Goal: Task Accomplishment & Management: Manage account settings

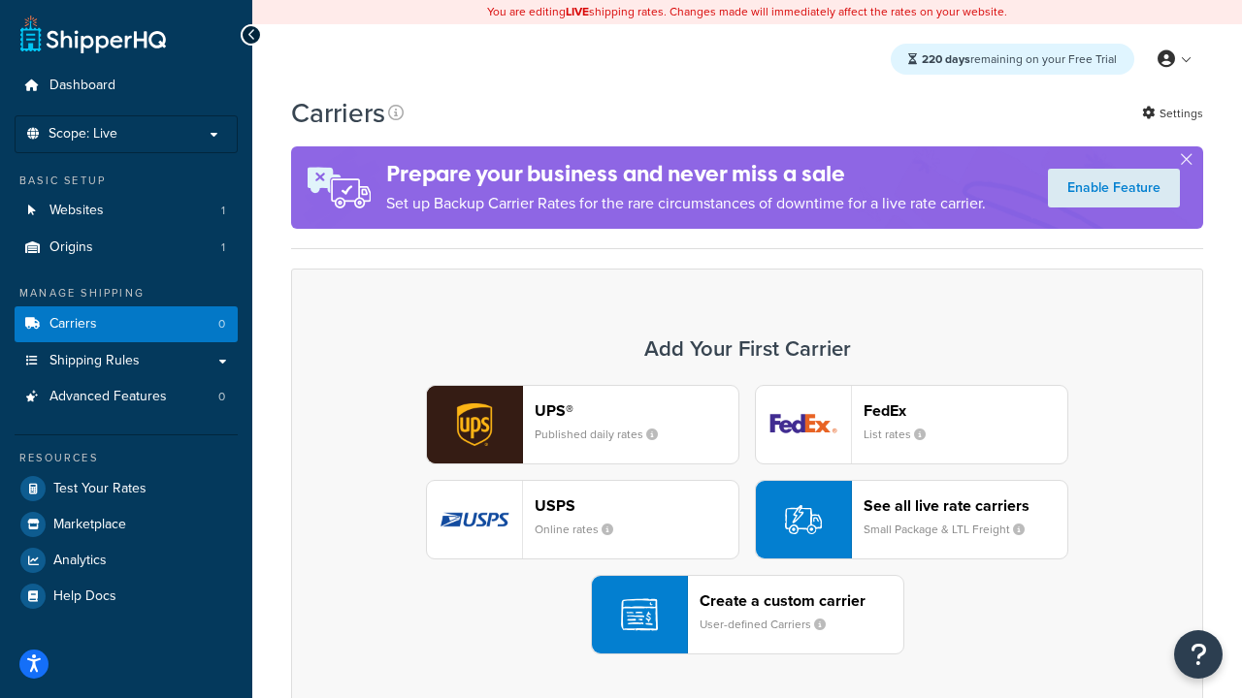
click at [747, 520] on div "UPS® Published daily rates FedEx List rates USPS Online rates See all live rate…" at bounding box center [746, 520] width 871 height 270
click at [965, 410] on header "FedEx" at bounding box center [965, 411] width 204 height 18
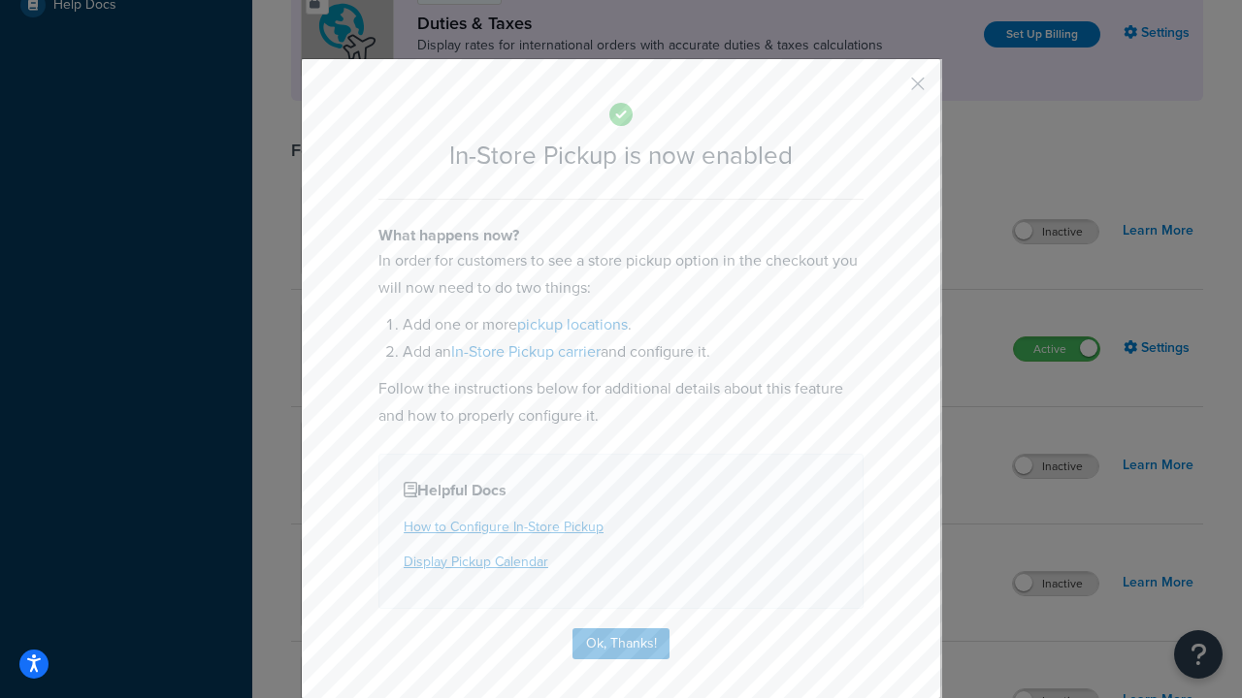
click at [889, 90] on button "button" at bounding box center [889, 90] width 5 height 5
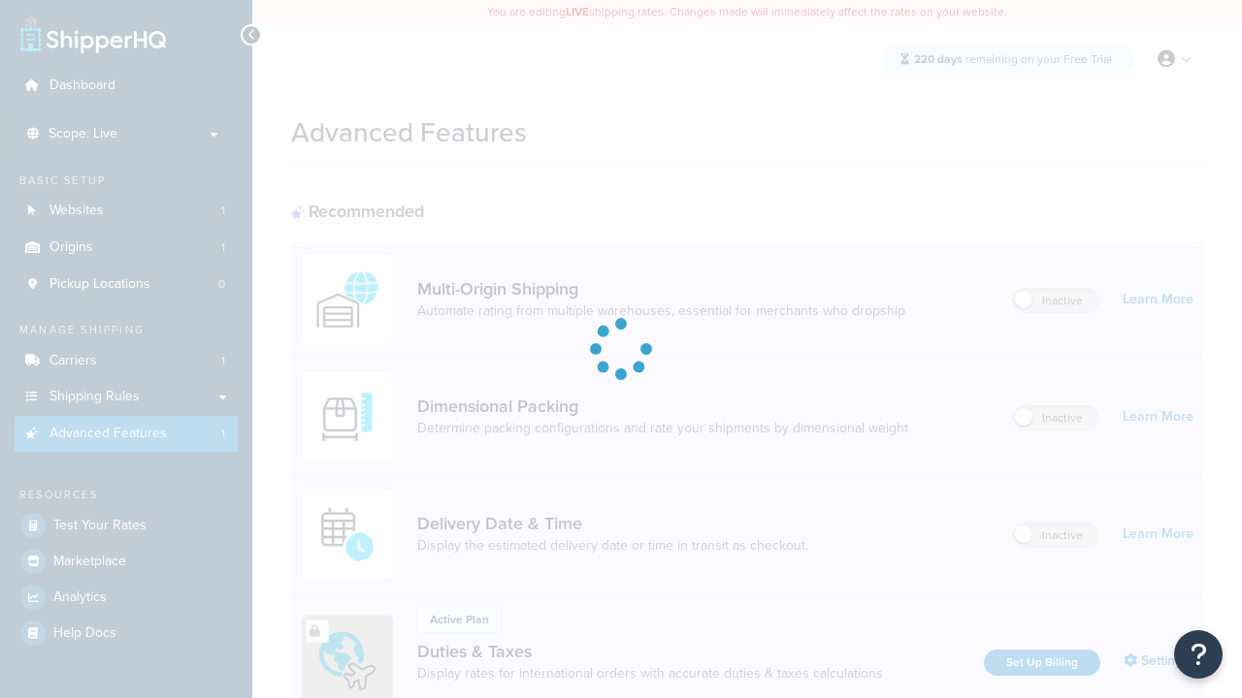
scroll to position [629, 0]
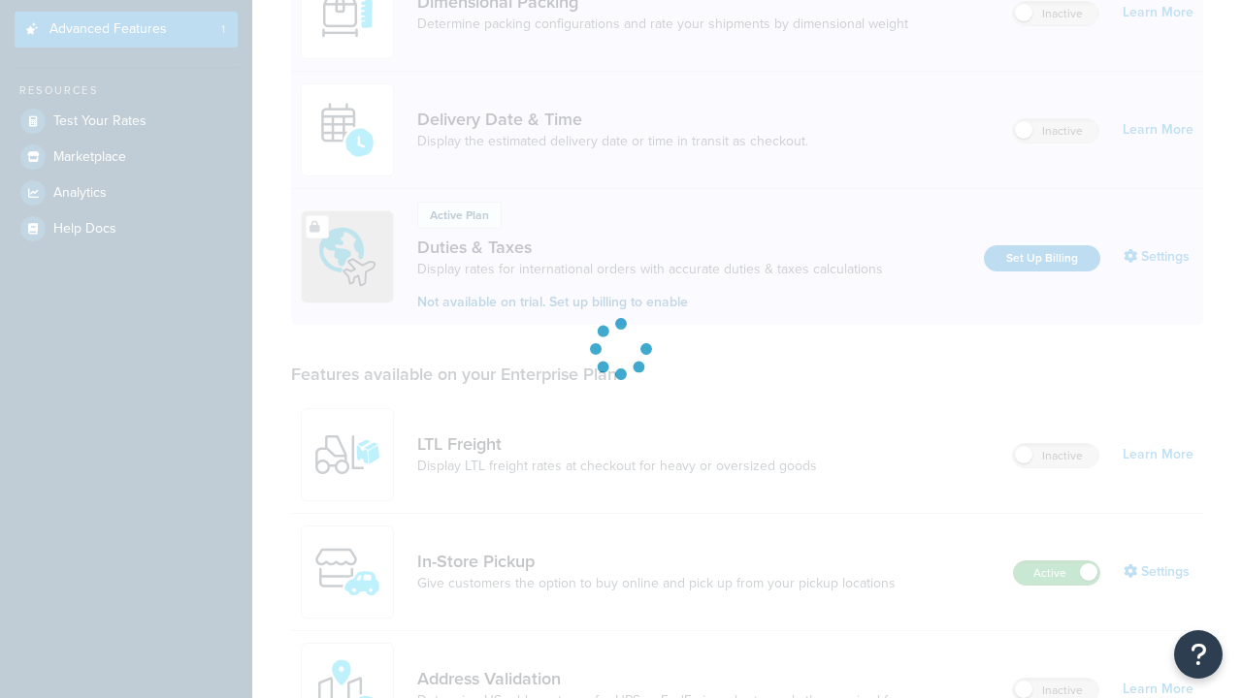
click at [1056, 562] on label "Active" at bounding box center [1056, 573] width 85 height 23
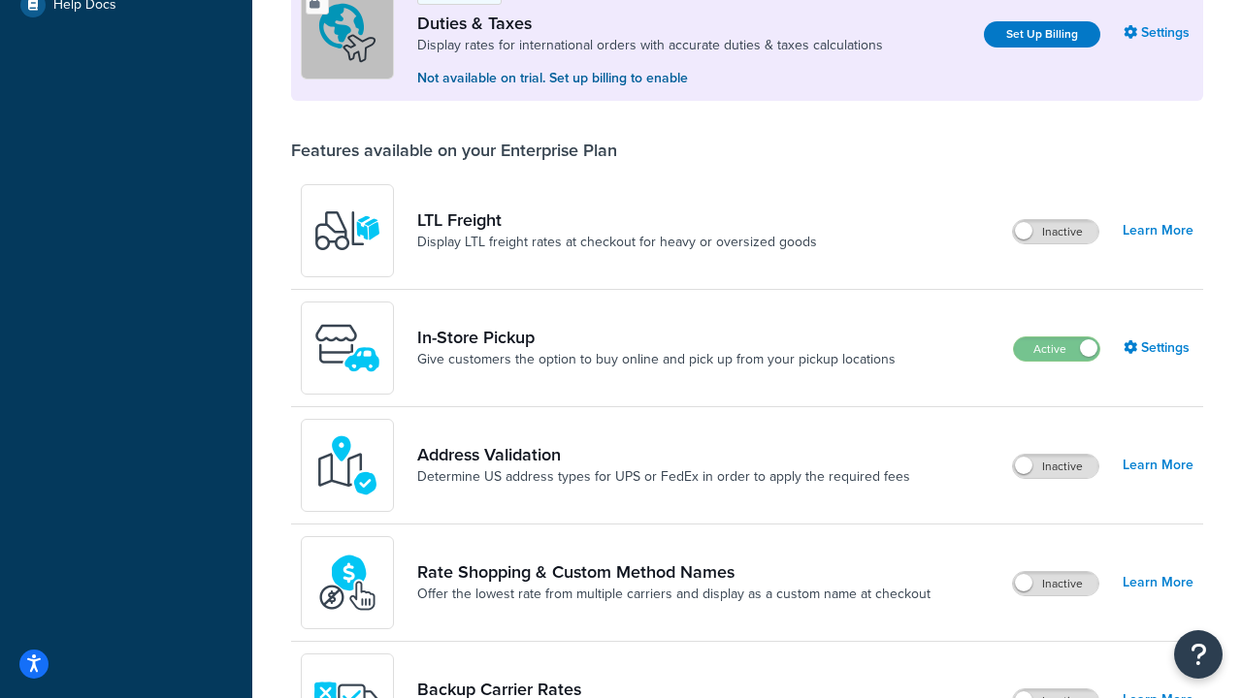
scroll to position [592, 0]
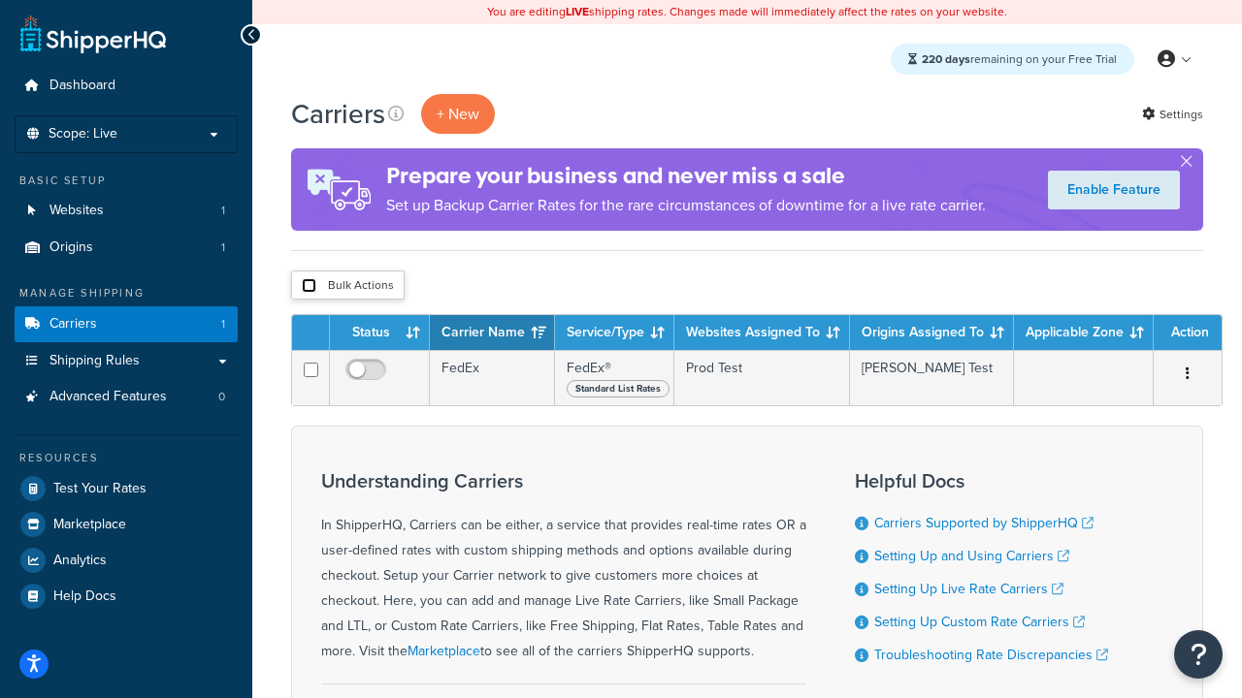
click at [308, 286] on input "checkbox" at bounding box center [309, 285] width 15 height 15
checkbox input "true"
click at [0, 0] on button "Delete" at bounding box center [0, 0] width 0 height 0
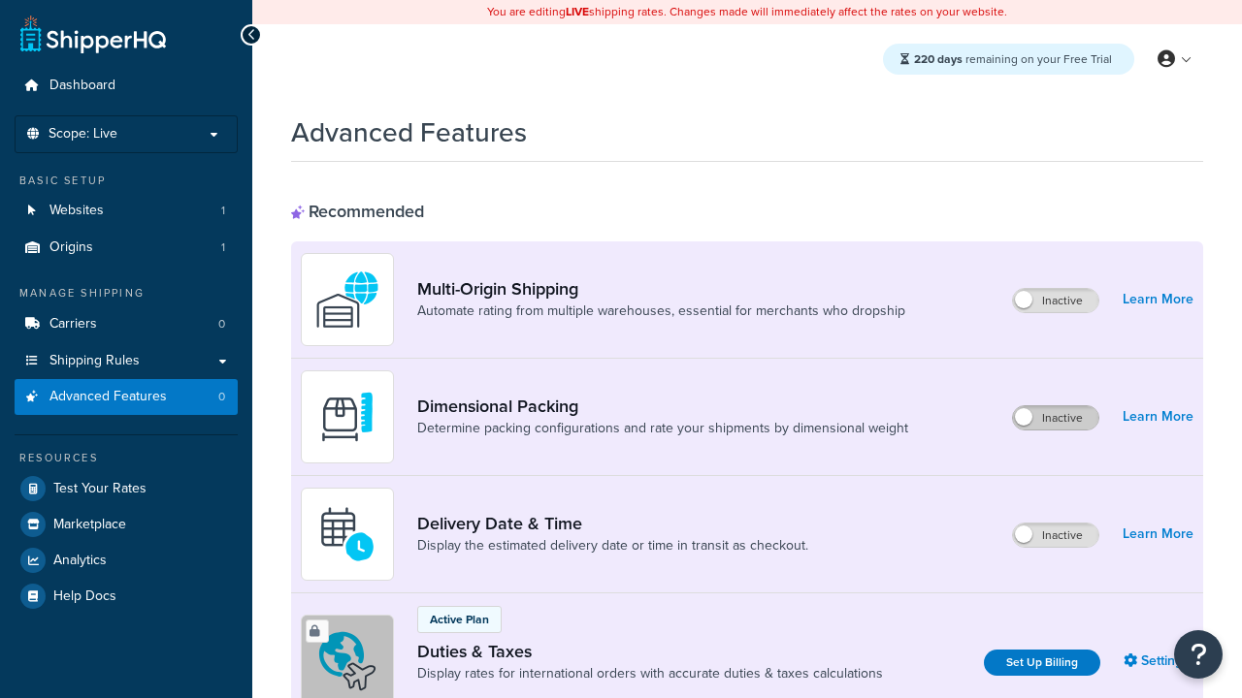
click at [1055, 418] on label "Inactive" at bounding box center [1055, 417] width 85 height 23
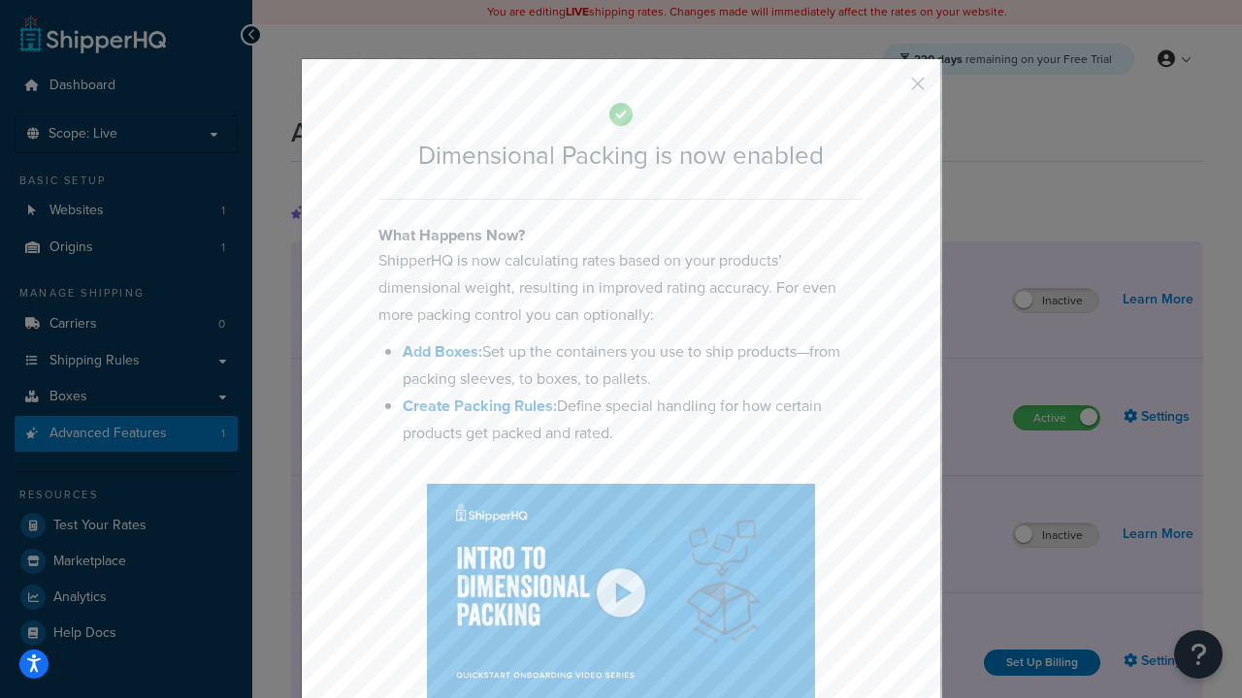
click at [889, 90] on button "button" at bounding box center [889, 90] width 5 height 5
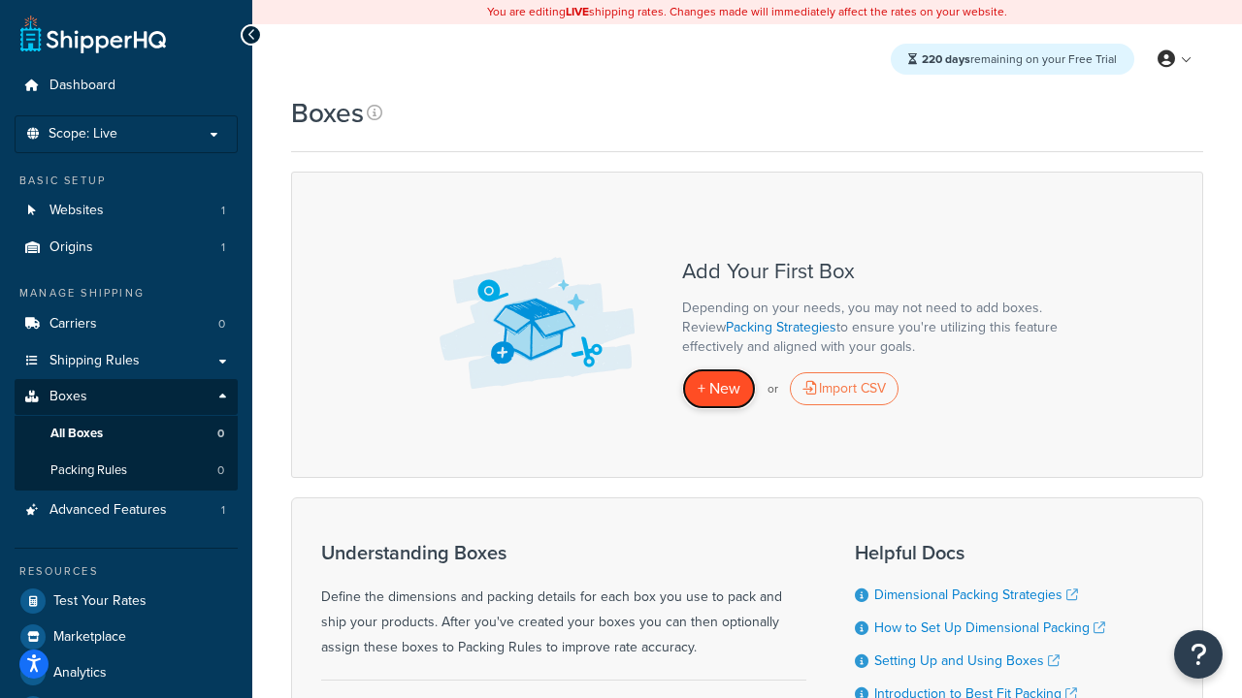
click at [719, 389] on span "+ New" at bounding box center [719, 388] width 43 height 22
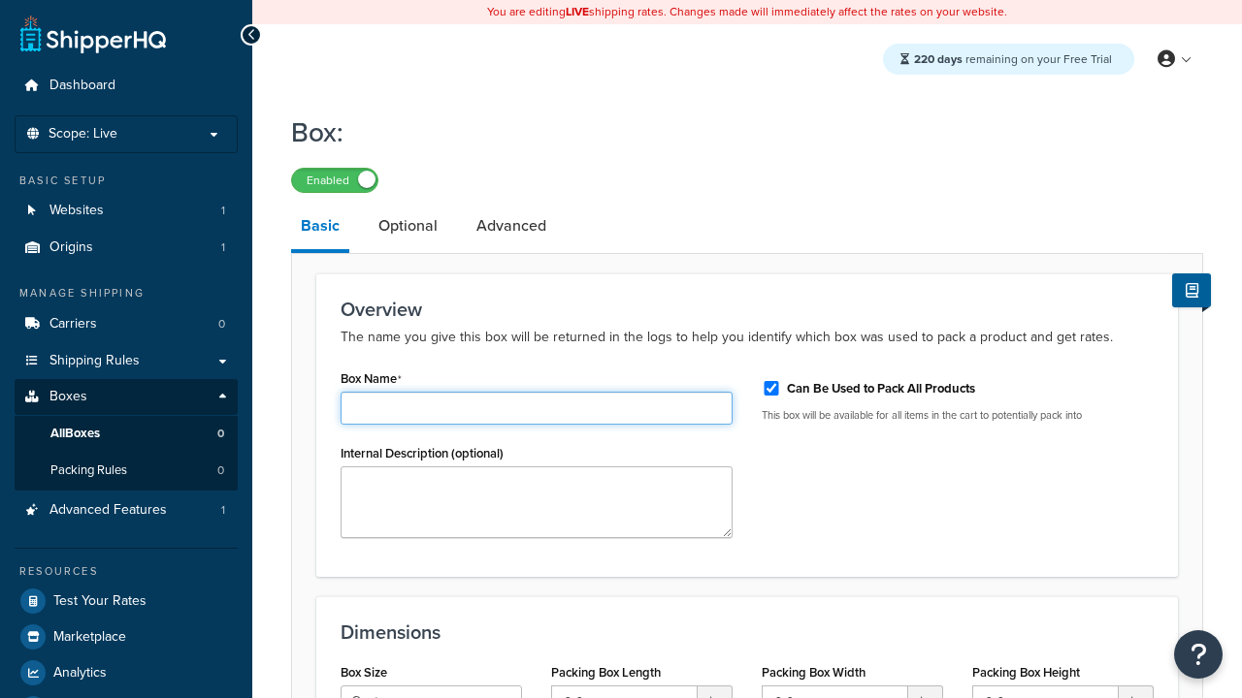
type input "Box1"
select select "usps_small"
type input "8.5"
type input "5"
type input "1.5"
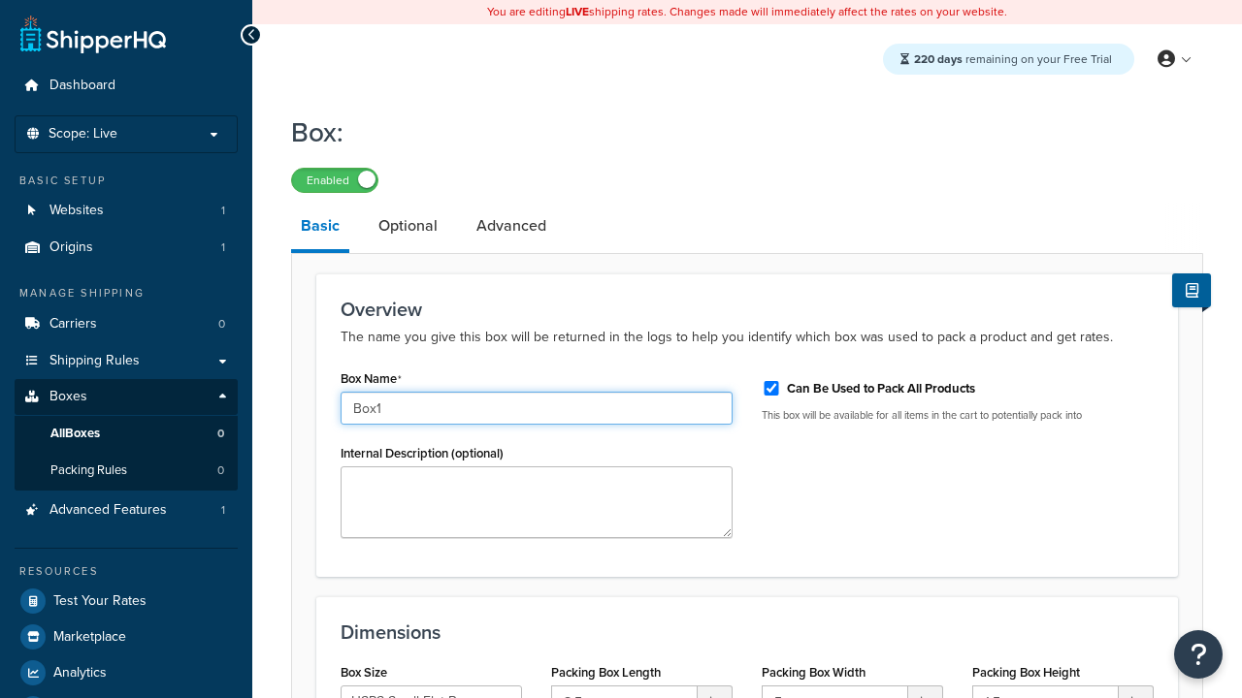
type input "Box1"
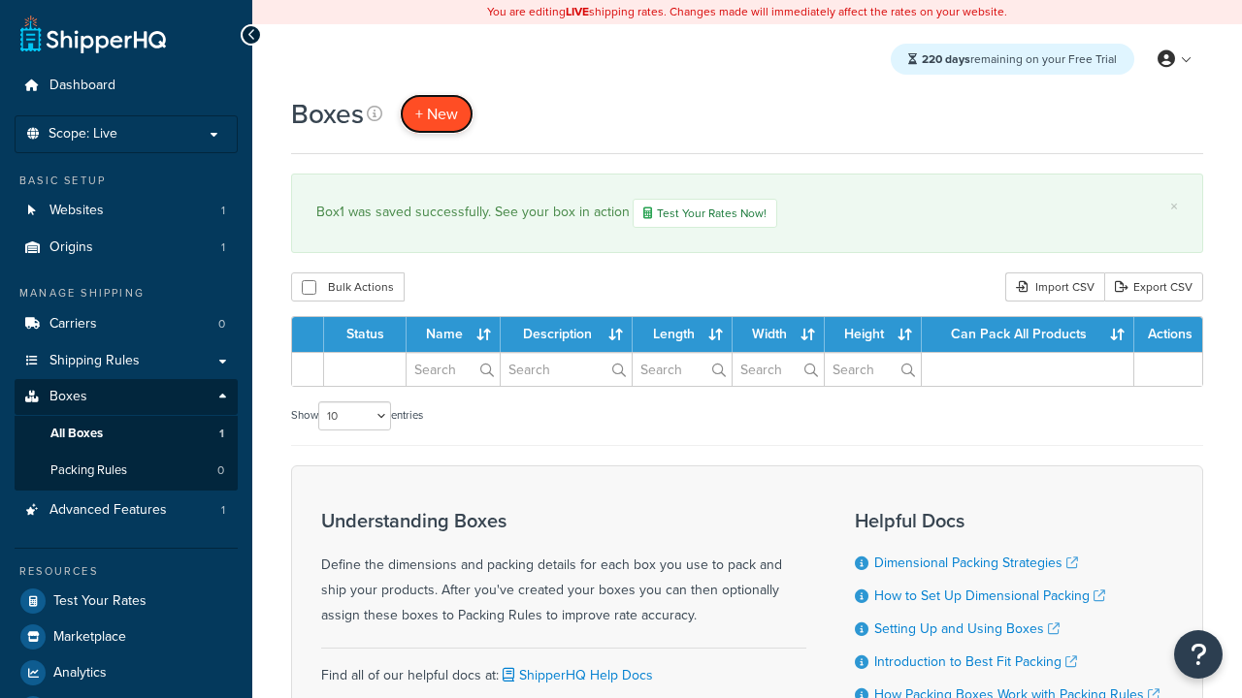
click at [437, 114] on span "+ New" at bounding box center [436, 114] width 43 height 22
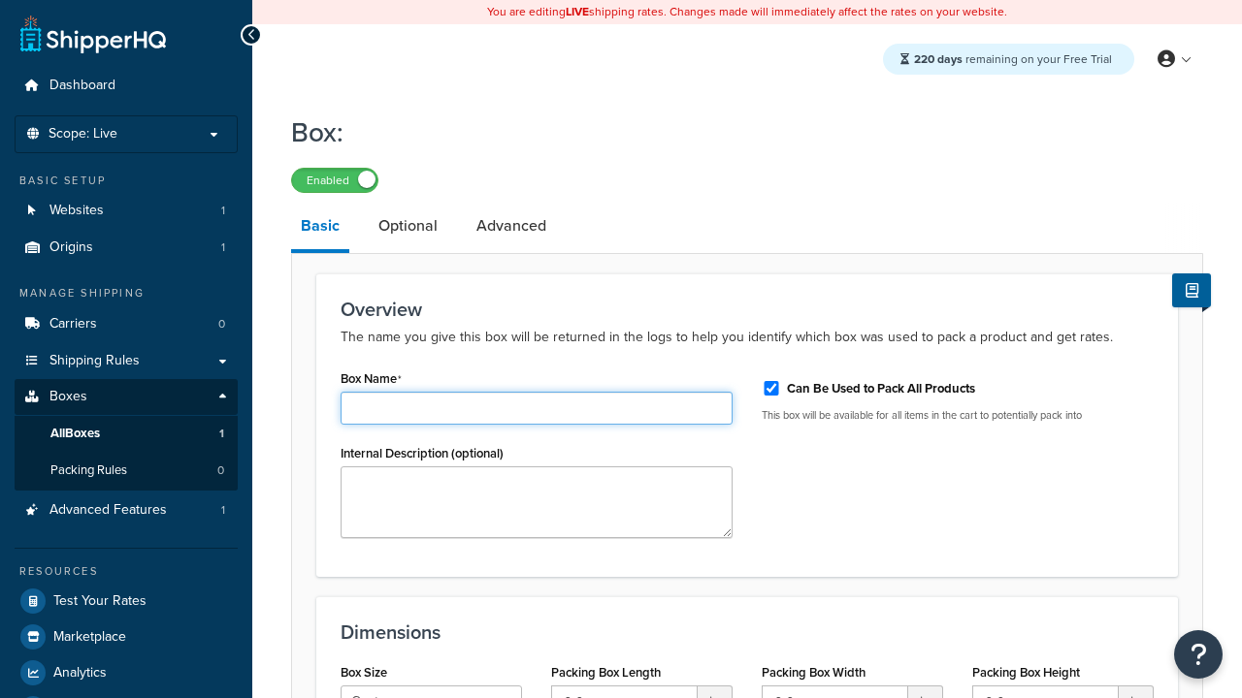
type input "Box2"
select select "usps_small"
type input "8.5"
type input "5"
type input "1.5"
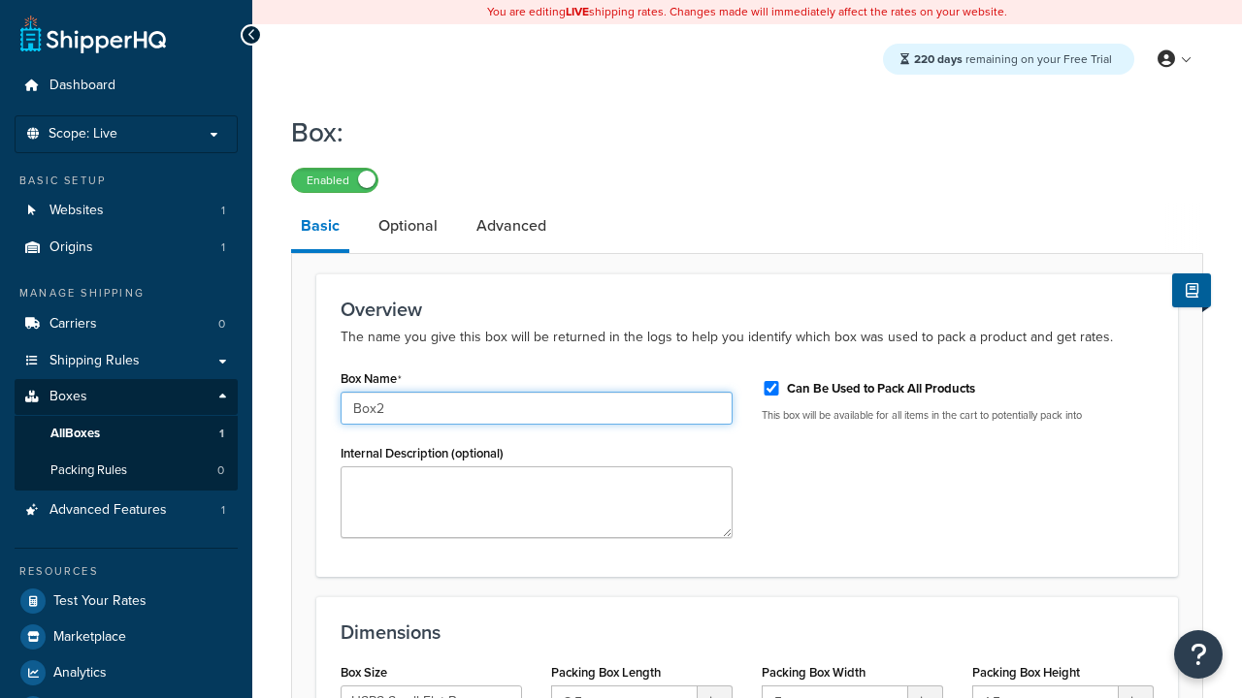
type input "Box2"
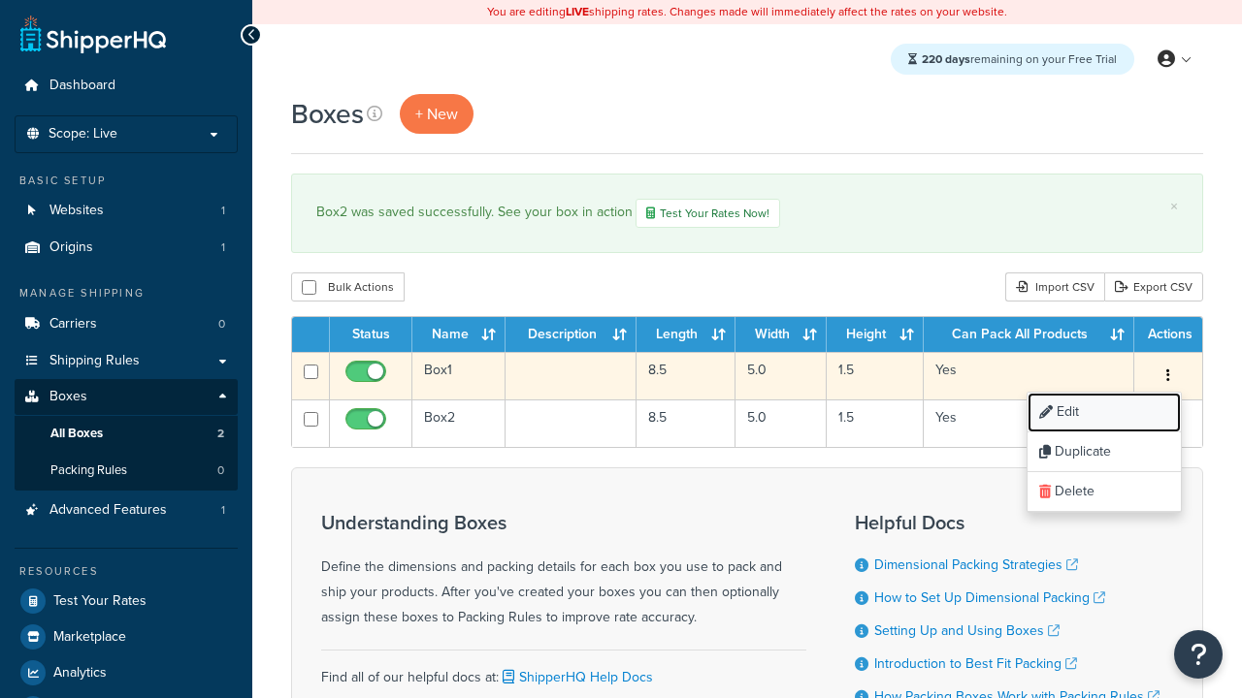
click at [1103, 414] on link "Edit" at bounding box center [1103, 413] width 153 height 40
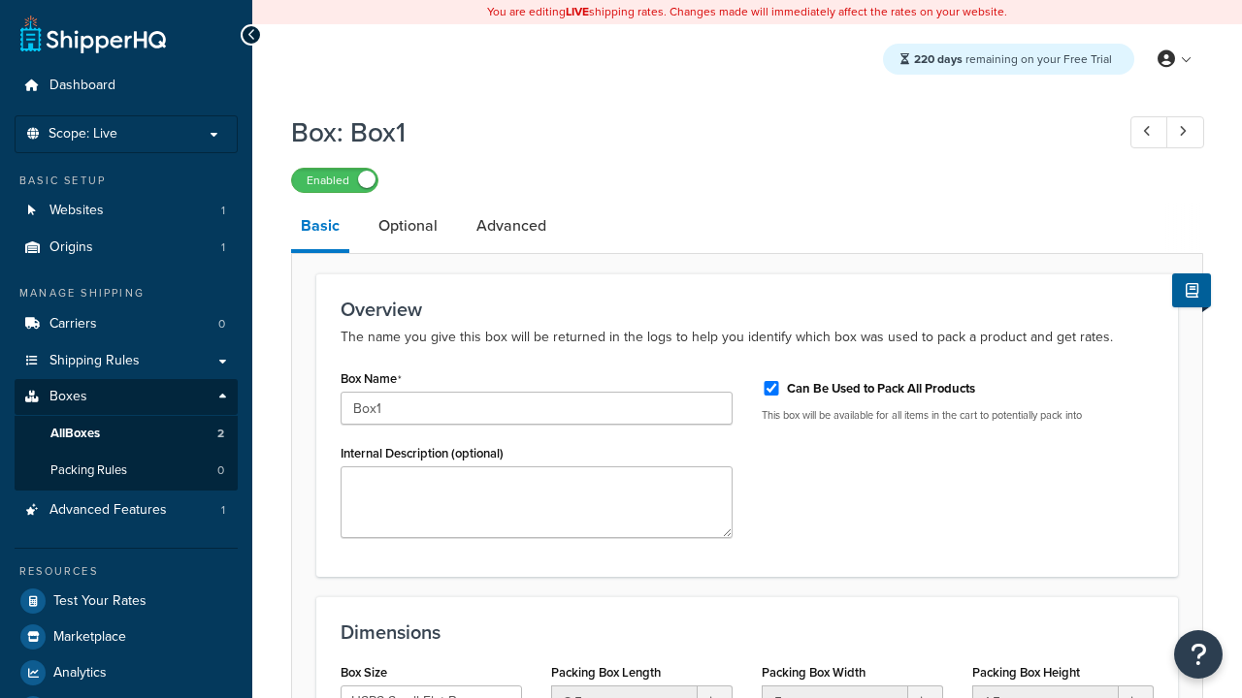
select select "usps_small"
type input "NewBox1"
select select "usps_small"
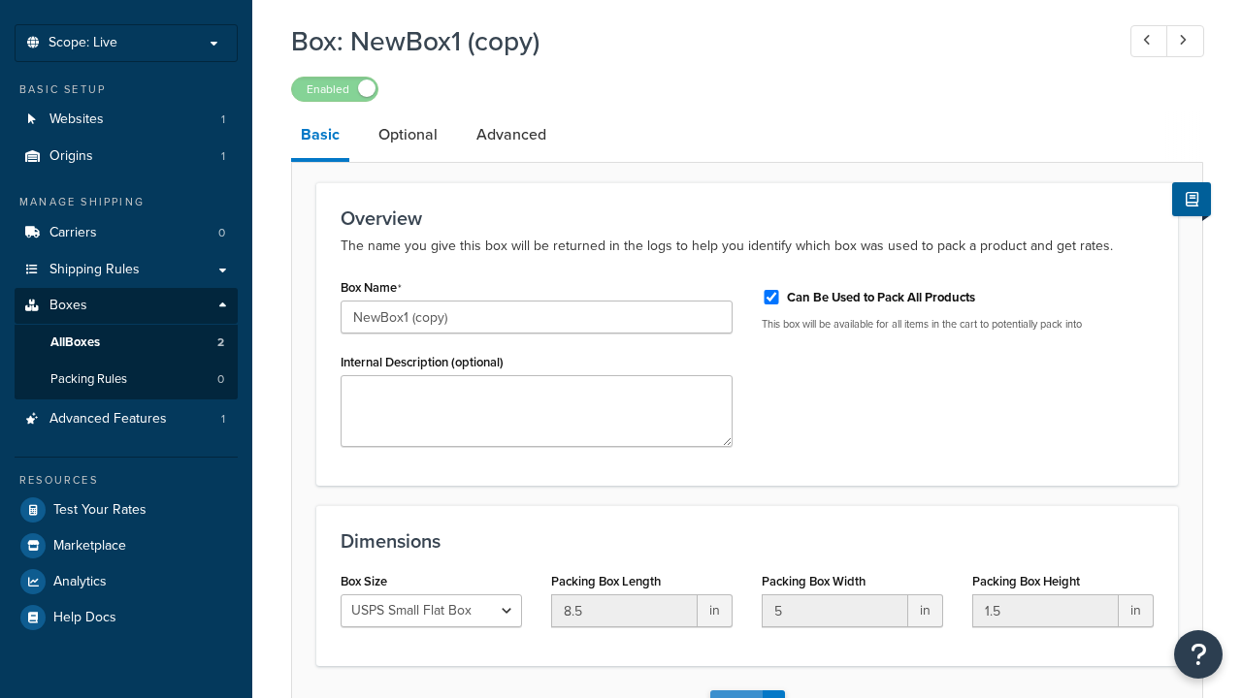
click at [735, 691] on button "Save" at bounding box center [736, 706] width 52 height 31
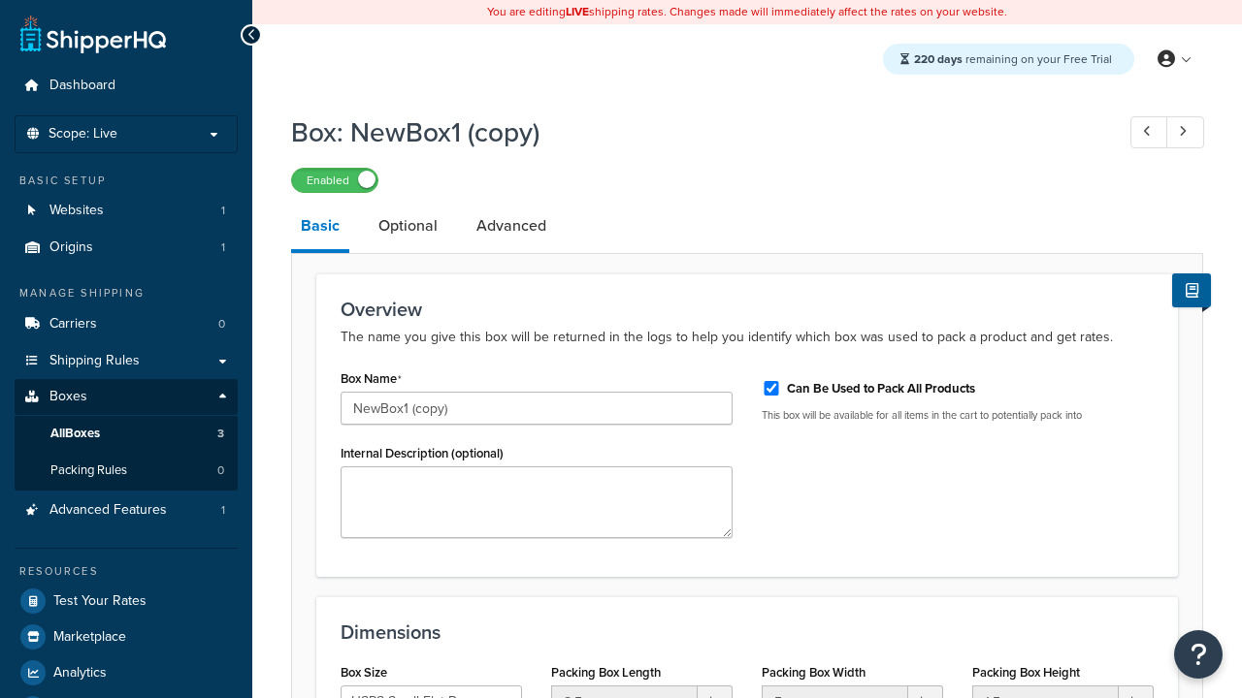
scroll to position [0, 0]
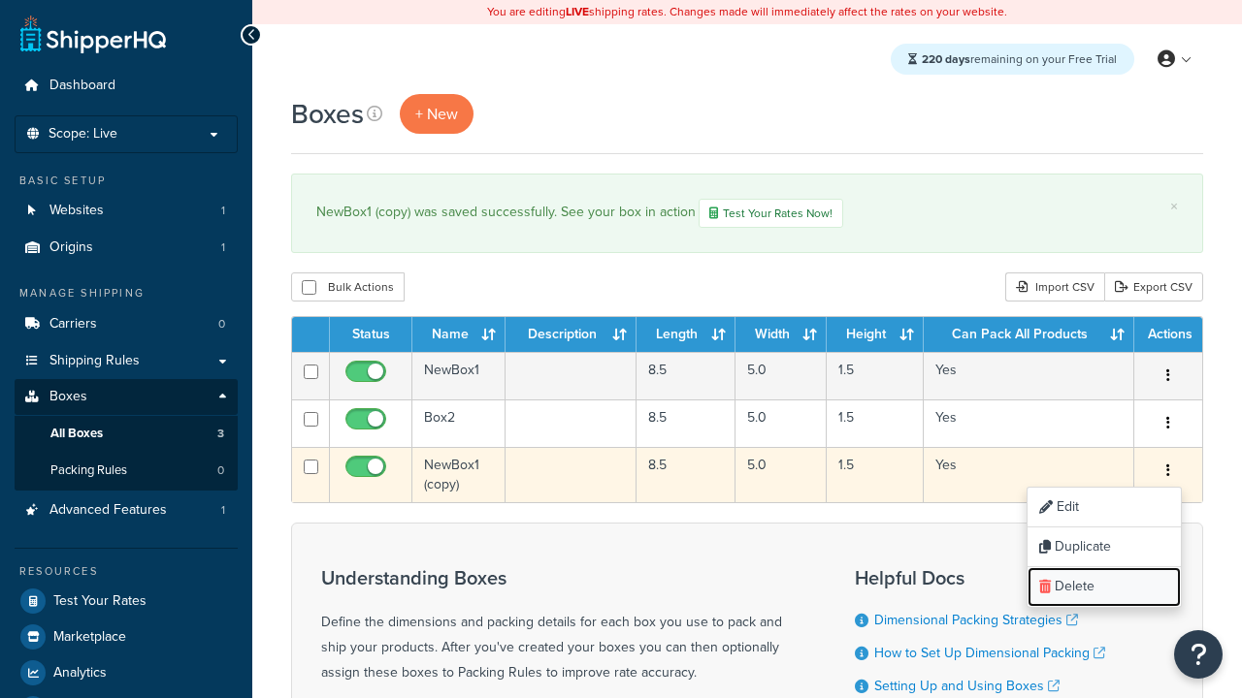
click at [1103, 589] on link "Delete" at bounding box center [1103, 588] width 153 height 40
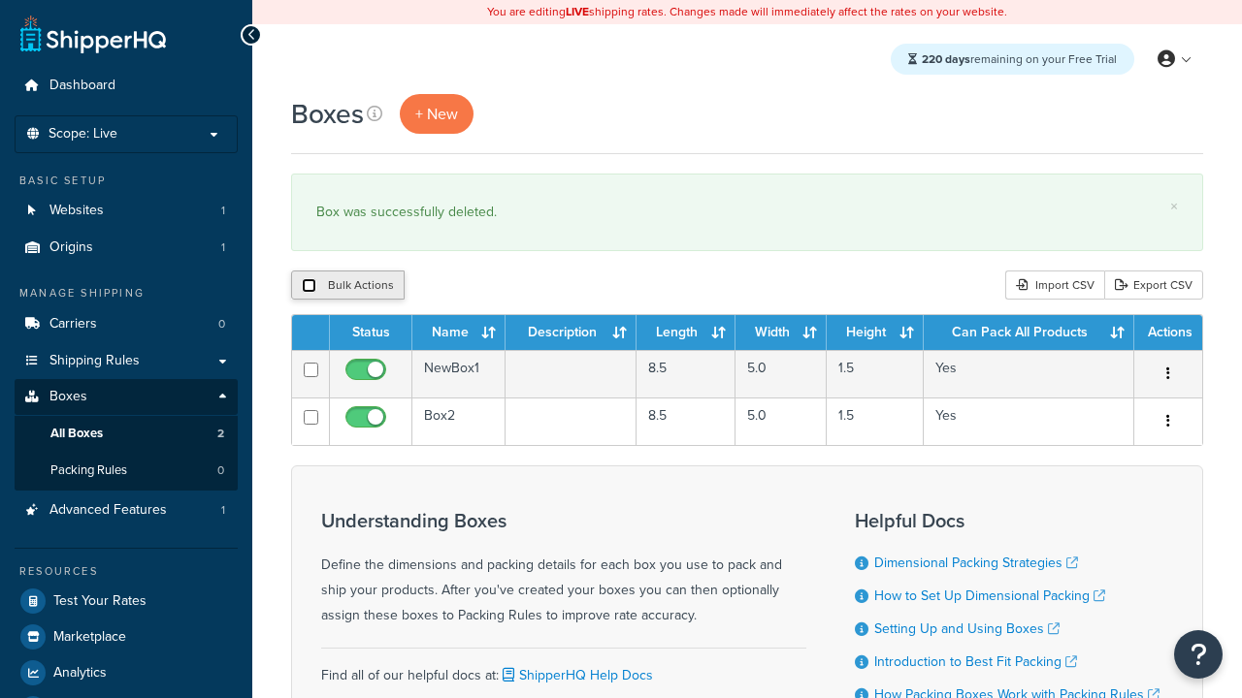
click at [308, 286] on input "checkbox" at bounding box center [309, 285] width 15 height 15
checkbox input "true"
click at [522, 286] on button "Delete" at bounding box center [517, 285] width 67 height 29
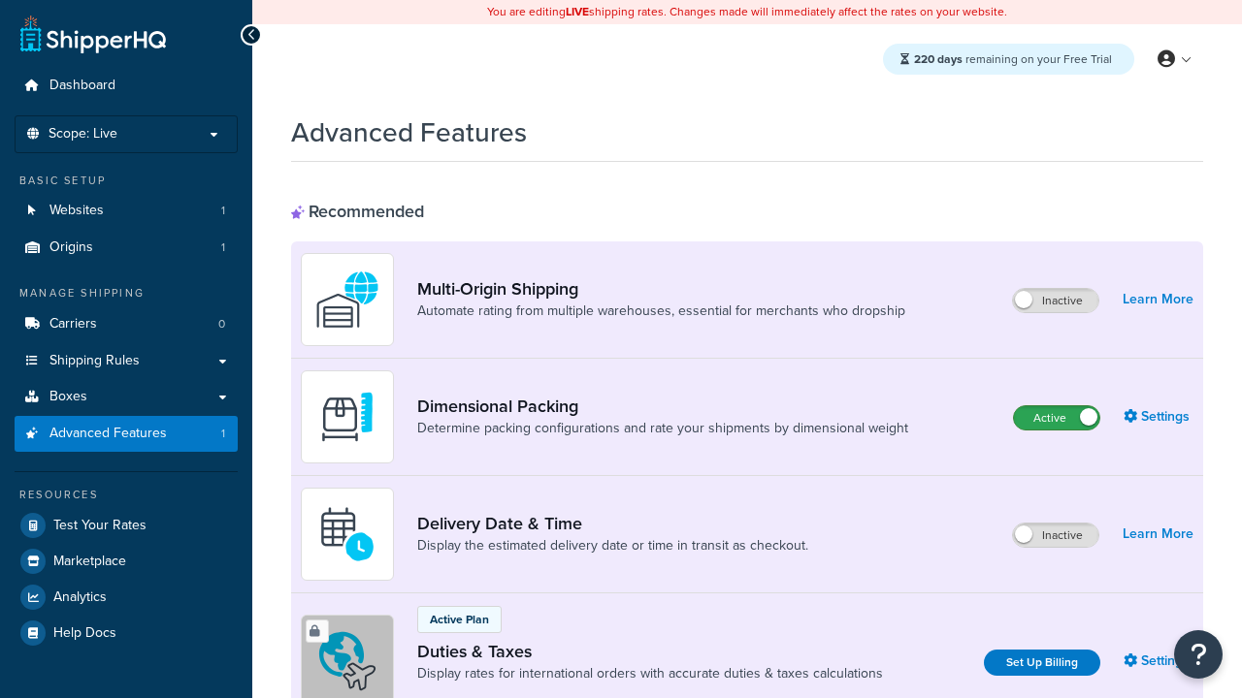
click at [1056, 418] on label "Active" at bounding box center [1056, 417] width 85 height 23
